Goal: Task Accomplishment & Management: Manage account settings

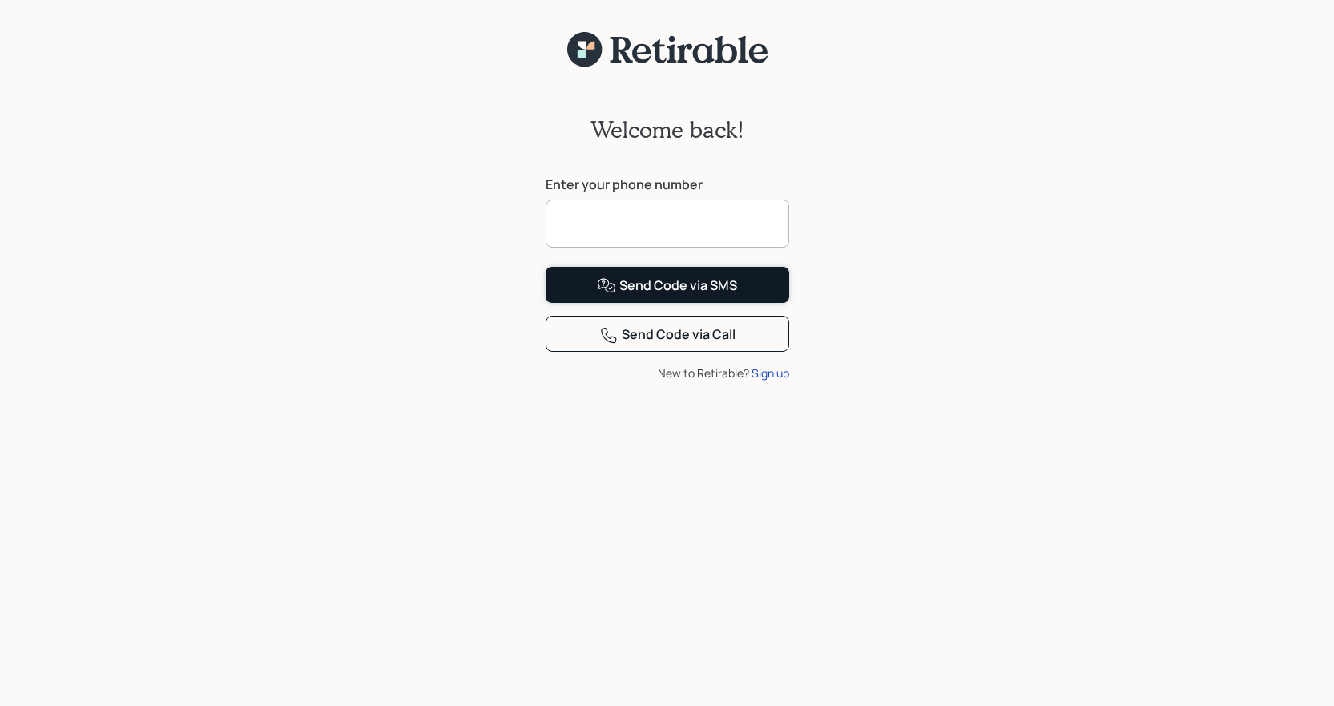
click at [686, 296] on div "Send Code via SMS" at bounding box center [667, 285] width 140 height 19
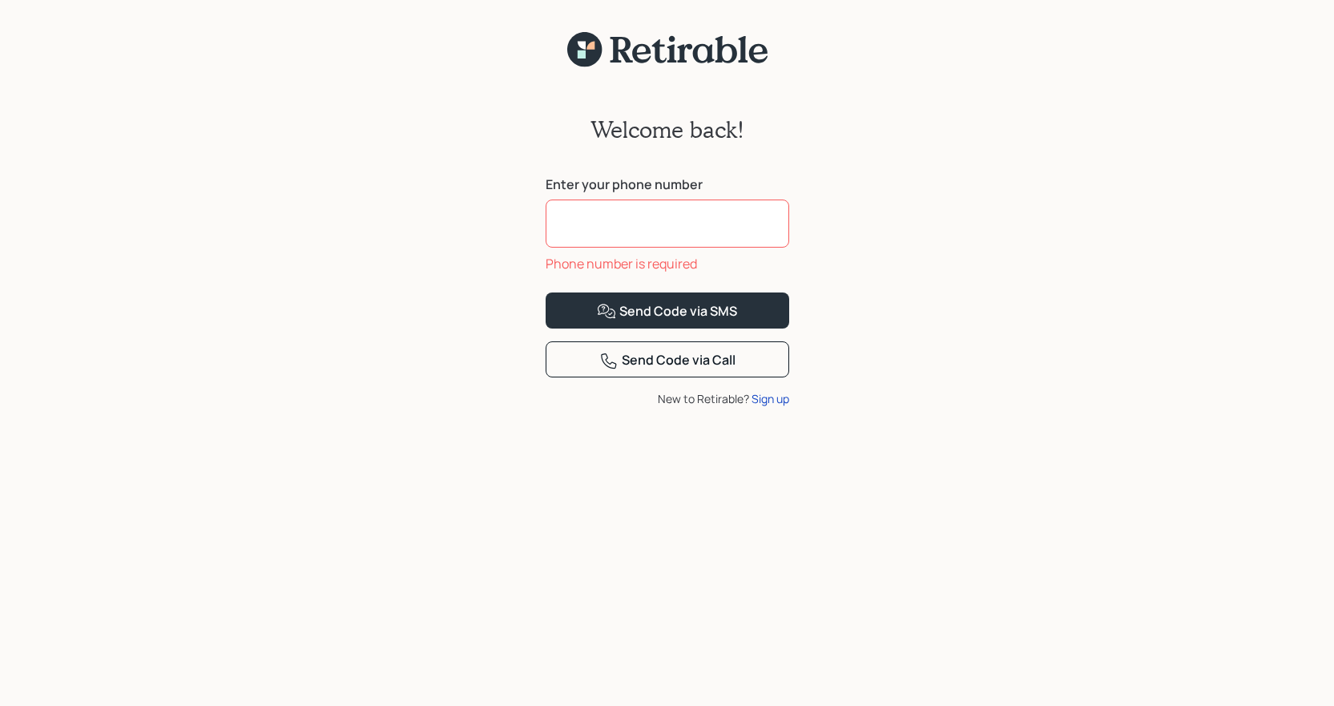
click at [715, 211] on input at bounding box center [668, 223] width 244 height 48
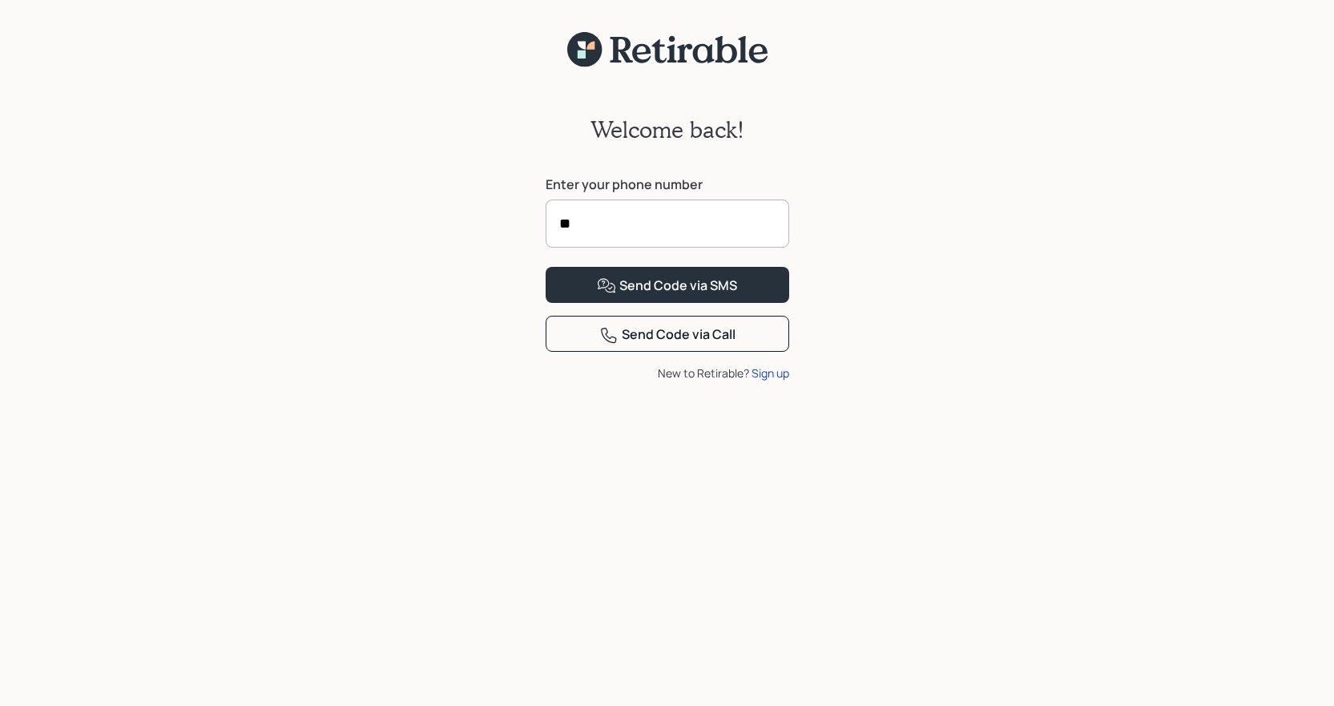
type input "*"
type input "**********"
click at [546, 267] on button "Send Code via SMS" at bounding box center [668, 285] width 244 height 36
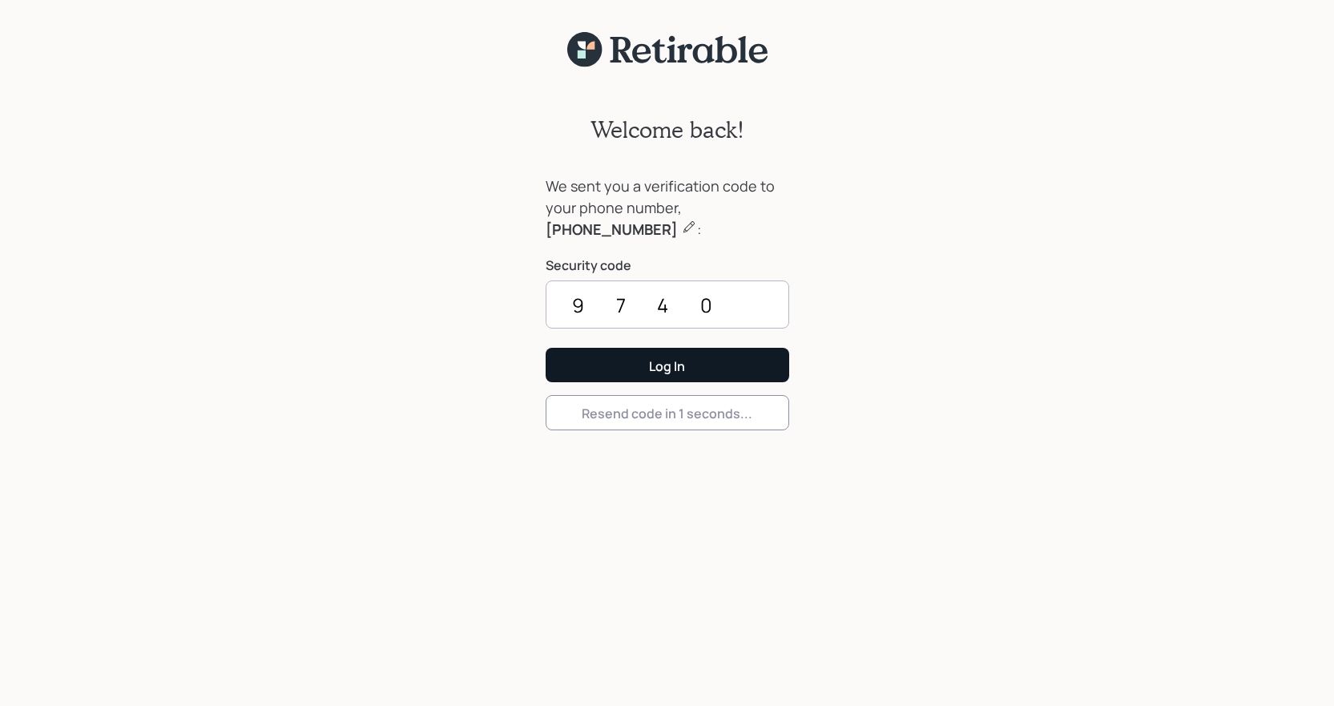
type input "9740"
click at [664, 365] on div "Log In" at bounding box center [667, 366] width 36 height 18
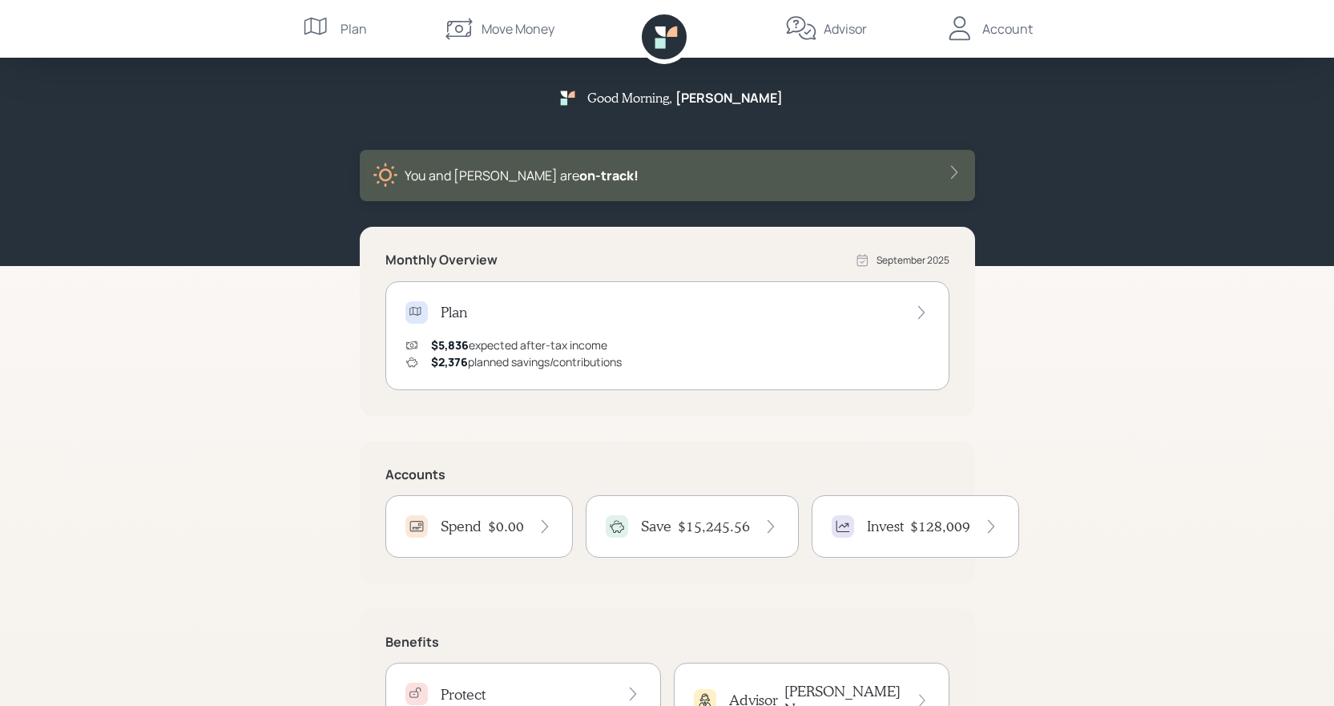
scroll to position [100, 0]
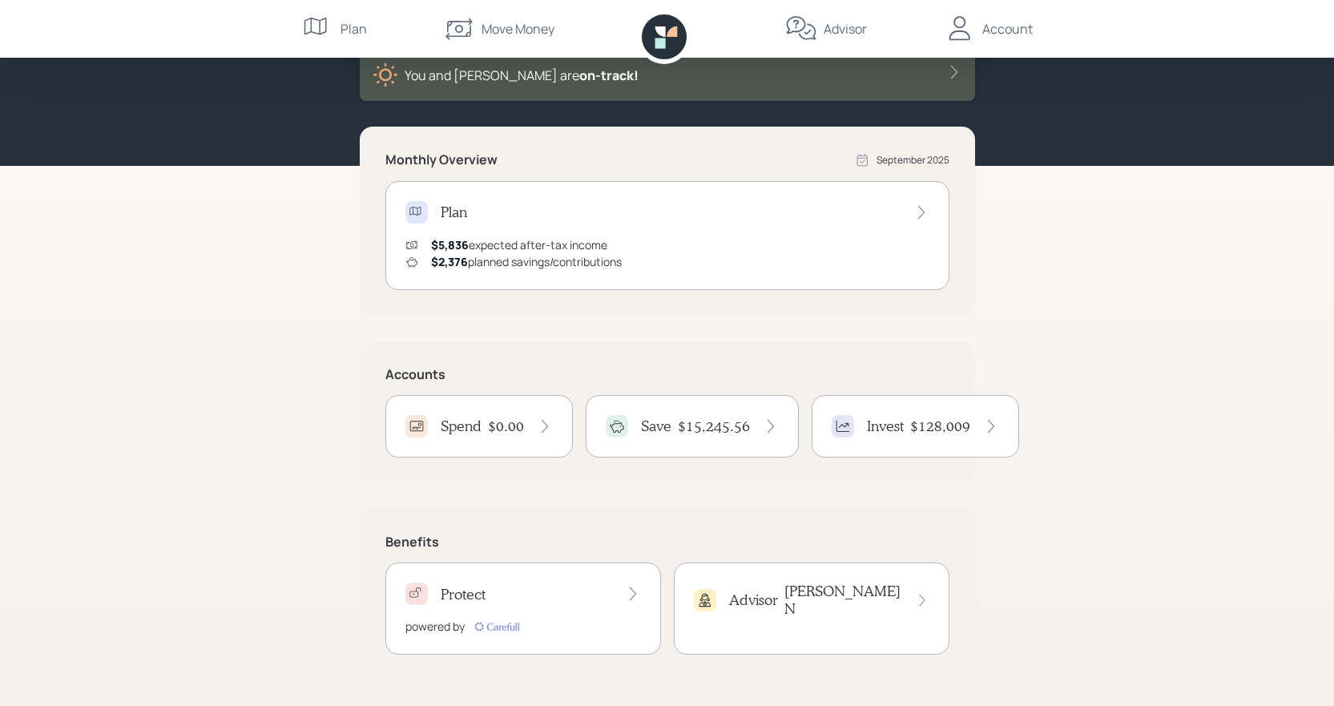
click at [470, 604] on div "Protect" at bounding box center [445, 593] width 80 height 22
click at [677, 415] on div "Save $15,245.56" at bounding box center [692, 426] width 173 height 22
